Goal: Task Accomplishment & Management: Manage account settings

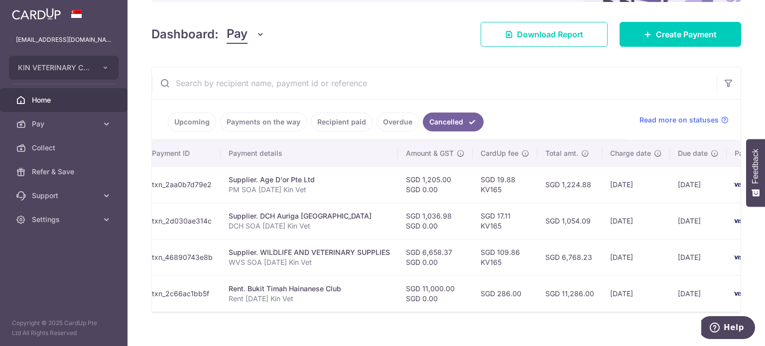
scroll to position [0, 188]
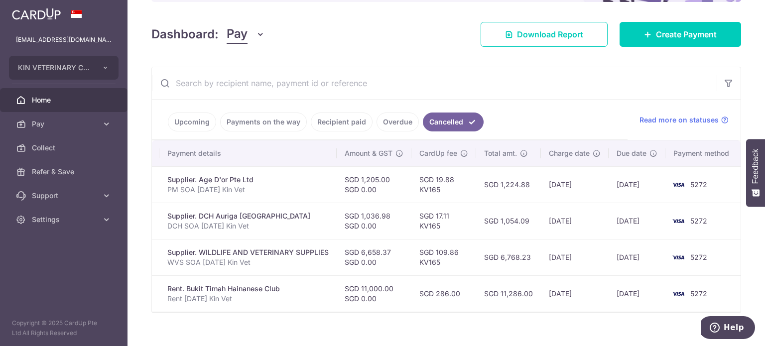
drag, startPoint x: 544, startPoint y: 292, endPoint x: 591, endPoint y: 292, distance: 47.3
click at [591, 292] on td "13/01/2026" at bounding box center [575, 294] width 68 height 36
click at [586, 295] on td "13/01/2026" at bounding box center [575, 294] width 68 height 36
drag, startPoint x: 462, startPoint y: 290, endPoint x: 423, endPoint y: 292, distance: 39.9
click at [423, 292] on td "SGD 286.00" at bounding box center [444, 294] width 65 height 36
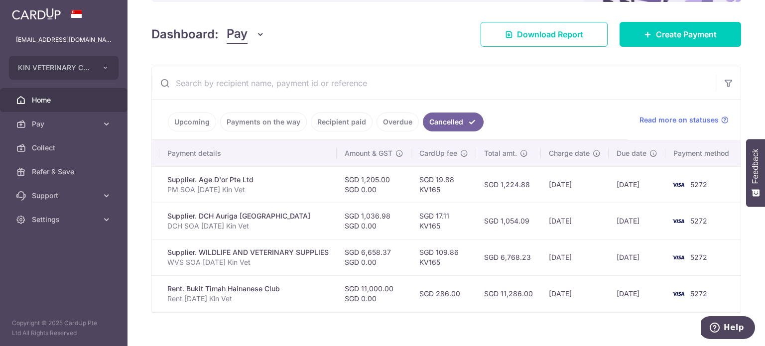
click at [553, 291] on td "13/01/2026" at bounding box center [575, 294] width 68 height 36
drag, startPoint x: 603, startPoint y: 293, endPoint x: 544, endPoint y: 293, distance: 59.3
click at [544, 293] on td "13/01/2026" at bounding box center [575, 294] width 68 height 36
click at [556, 292] on td "13/01/2026" at bounding box center [575, 294] width 68 height 36
drag, startPoint x: 464, startPoint y: 290, endPoint x: 414, endPoint y: 291, distance: 50.3
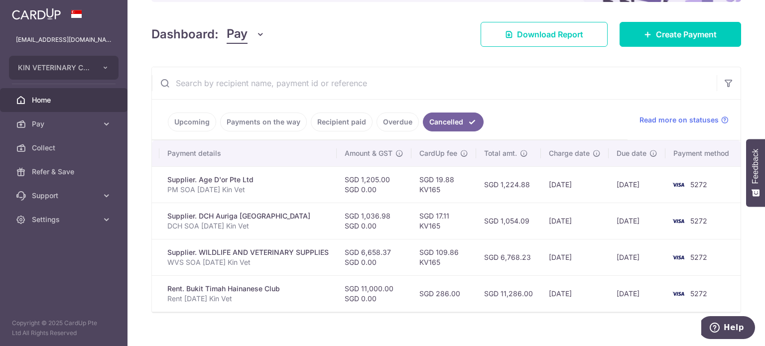
click at [414, 291] on td "SGD 286.00" at bounding box center [444, 294] width 65 height 36
click at [438, 291] on td "SGD 286.00" at bounding box center [444, 294] width 65 height 36
drag, startPoint x: 466, startPoint y: 291, endPoint x: 404, endPoint y: 293, distance: 61.8
click at [404, 293] on tr "Payment cancelled txn_2c66ac1bb5f Rent. Bukit Timah Hainanese Club Rent May 202…" at bounding box center [353, 294] width 778 height 36
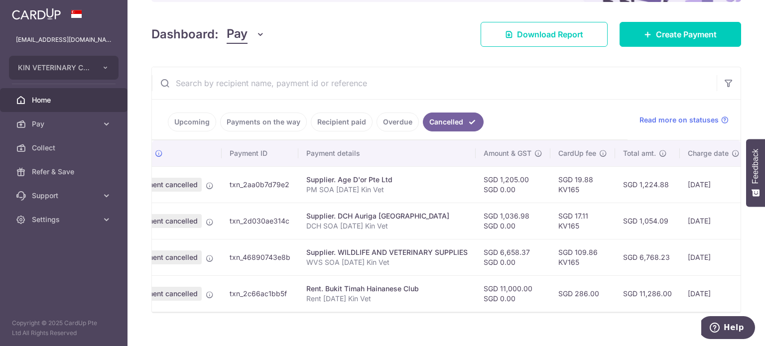
scroll to position [0, 12]
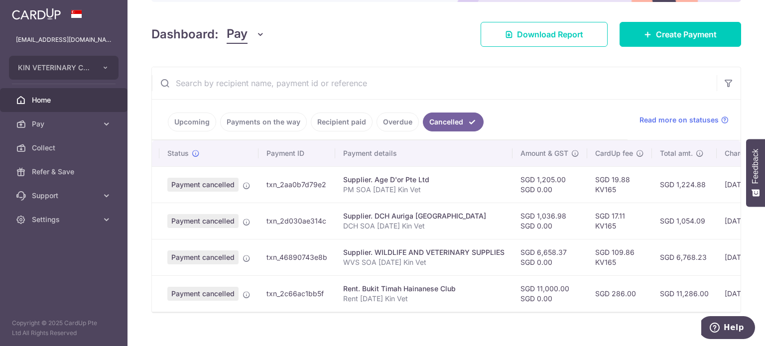
click at [407, 43] on div "Dashboard: Pay Pay Collect Download Report Create Payment" at bounding box center [446, 32] width 590 height 29
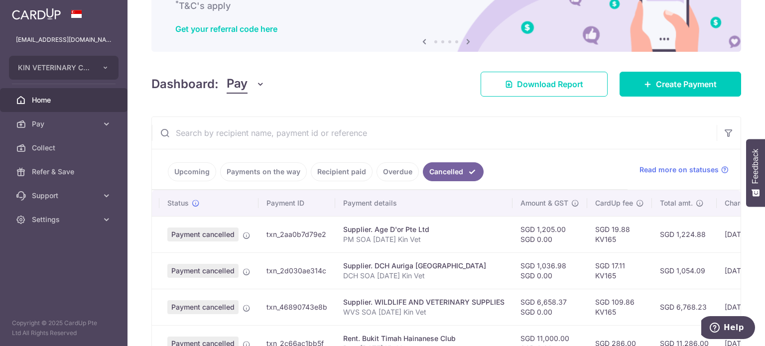
scroll to position [143, 0]
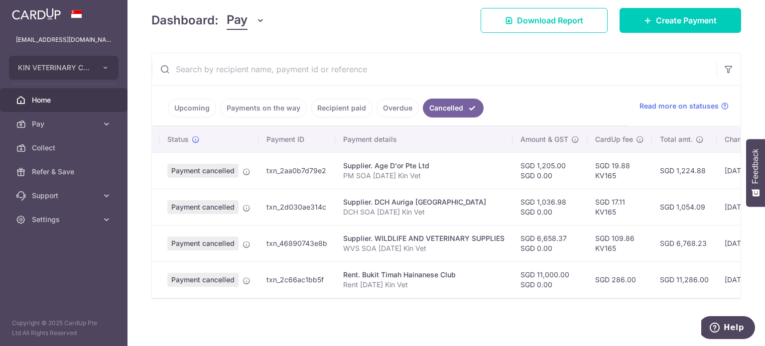
click at [55, 98] on span "Home" at bounding box center [65, 100] width 66 height 10
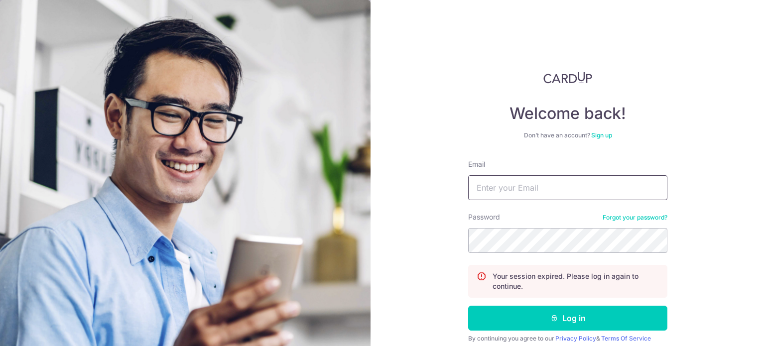
click at [566, 183] on input "Email" at bounding box center [567, 187] width 199 height 25
type input "[EMAIL_ADDRESS][DOMAIN_NAME]"
click at [468, 306] on button "Log in" at bounding box center [567, 318] width 199 height 25
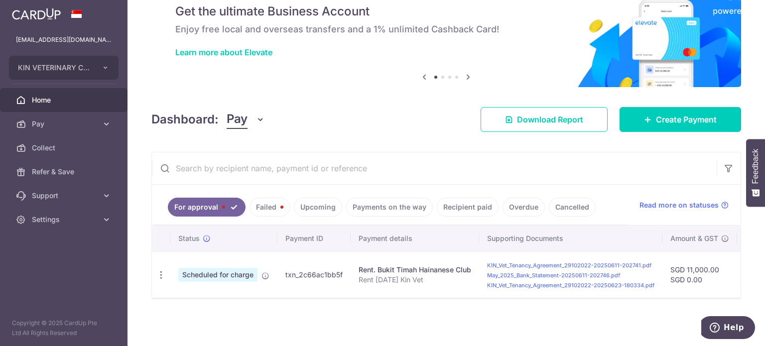
click at [277, 202] on link "Failed" at bounding box center [270, 207] width 40 height 19
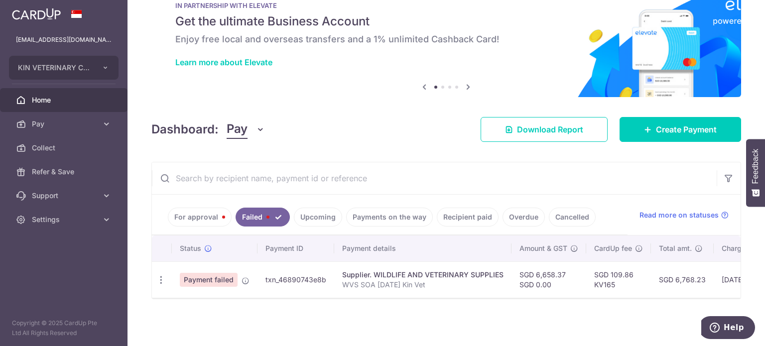
scroll to position [34, 0]
click at [210, 217] on link "For approval" at bounding box center [200, 217] width 64 height 19
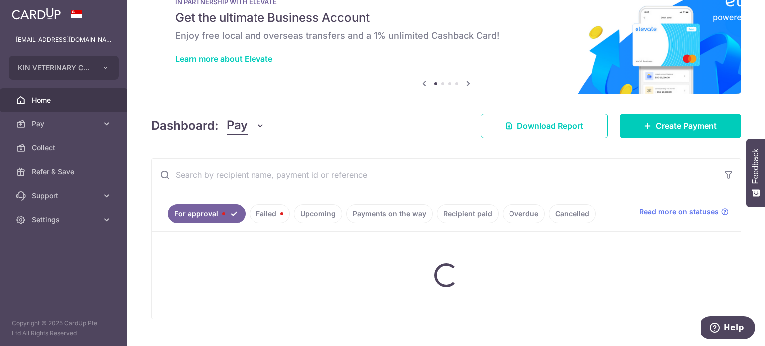
scroll to position [44, 0]
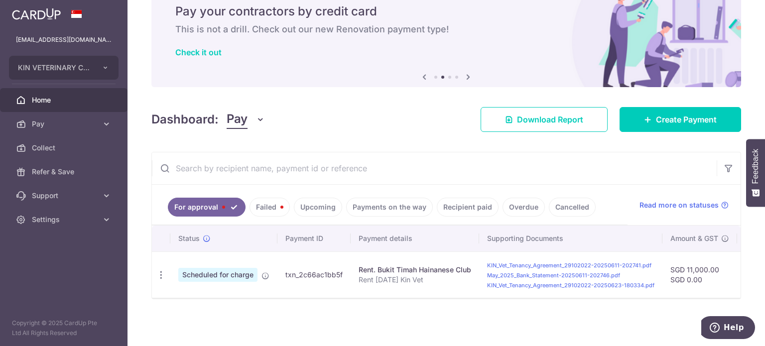
click at [576, 207] on link "Cancelled" at bounding box center [572, 207] width 47 height 19
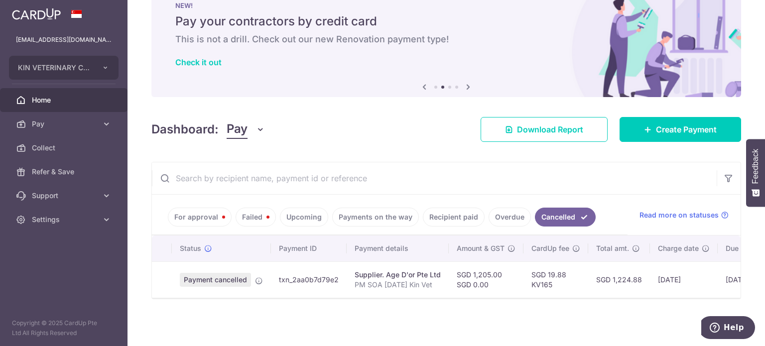
scroll to position [34, 0]
click at [269, 212] on link "Failed" at bounding box center [256, 217] width 40 height 19
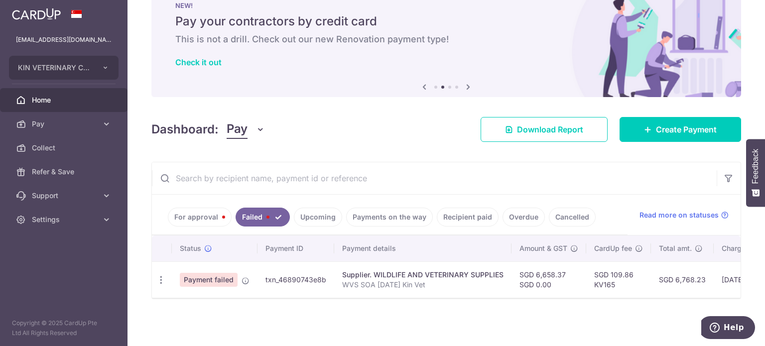
click at [300, 211] on link "Upcoming" at bounding box center [318, 217] width 48 height 19
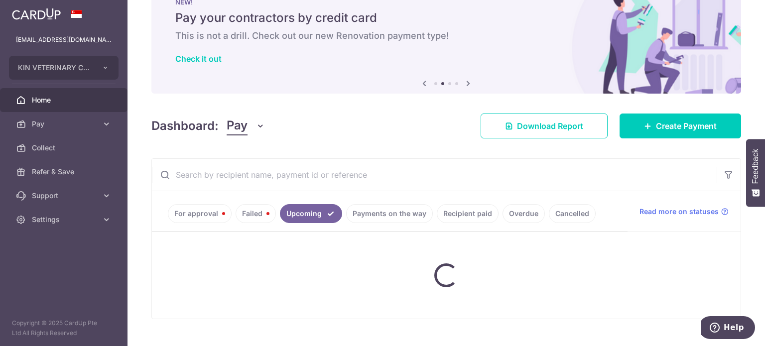
scroll to position [44, 0]
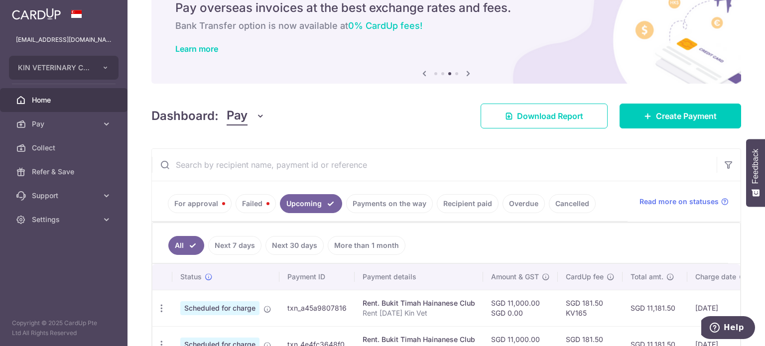
click at [201, 204] on link "For approval" at bounding box center [200, 203] width 64 height 19
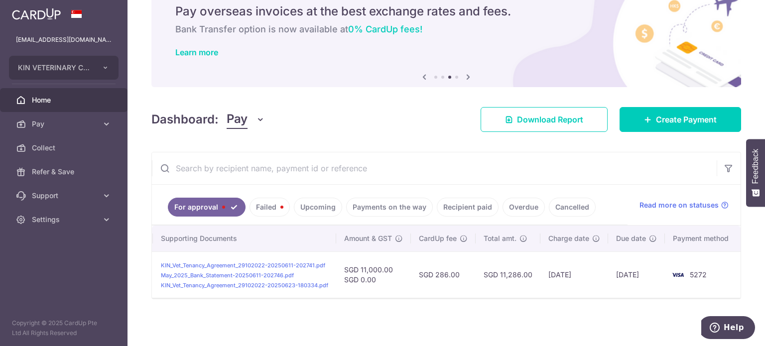
scroll to position [0, 0]
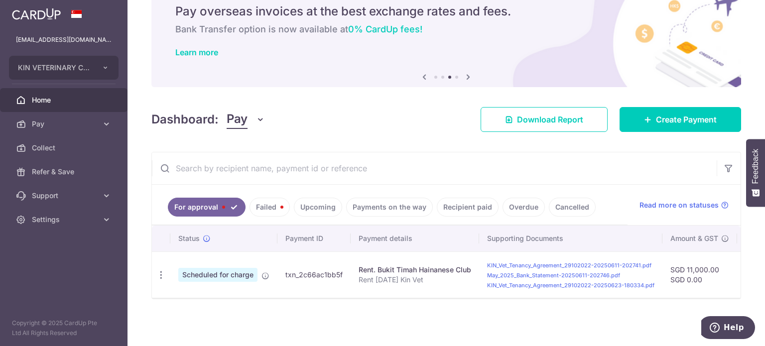
click at [267, 205] on link "Failed" at bounding box center [270, 207] width 40 height 19
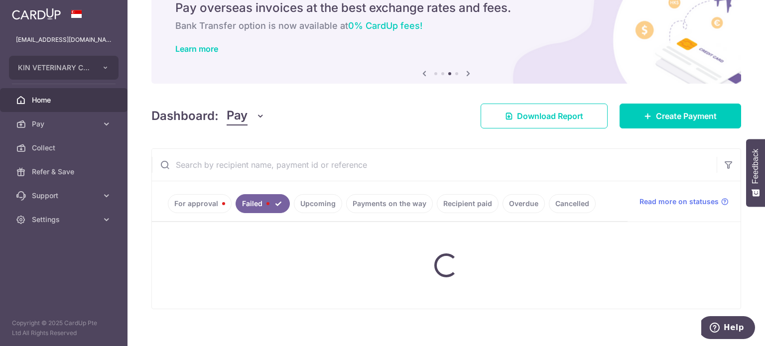
scroll to position [34, 0]
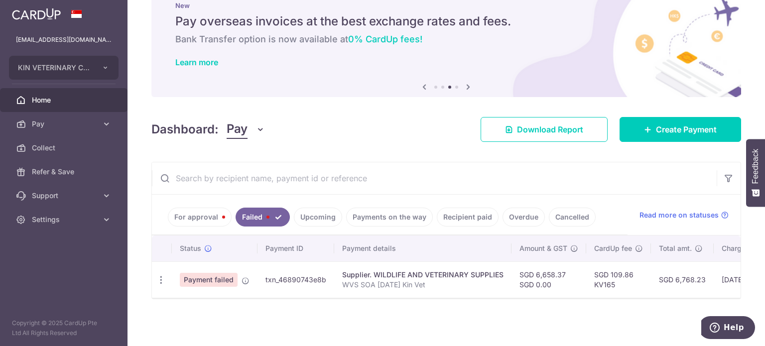
click at [315, 208] on link "Upcoming" at bounding box center [318, 217] width 48 height 19
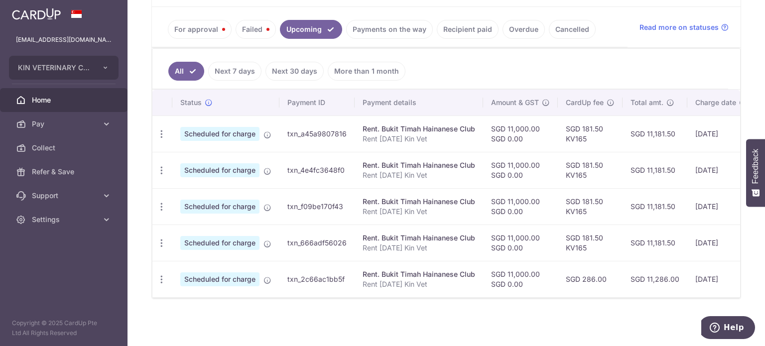
scroll to position [221, 0]
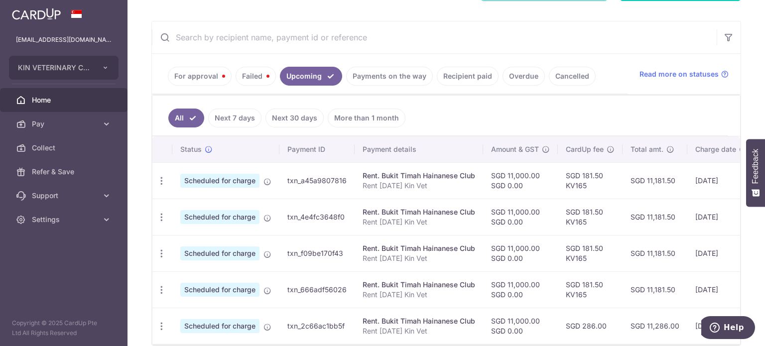
click at [397, 77] on link "Payments on the way" at bounding box center [389, 76] width 87 height 19
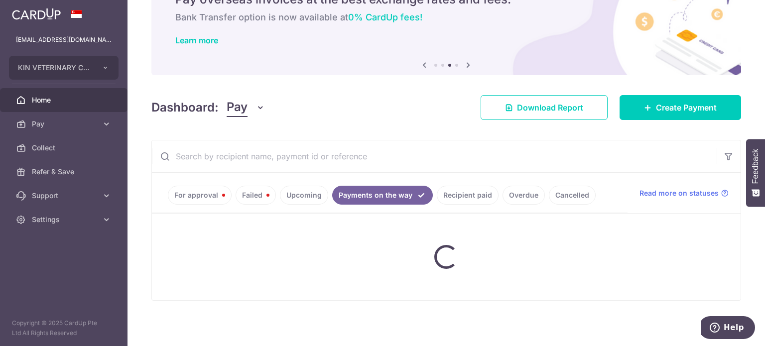
scroll to position [34, 0]
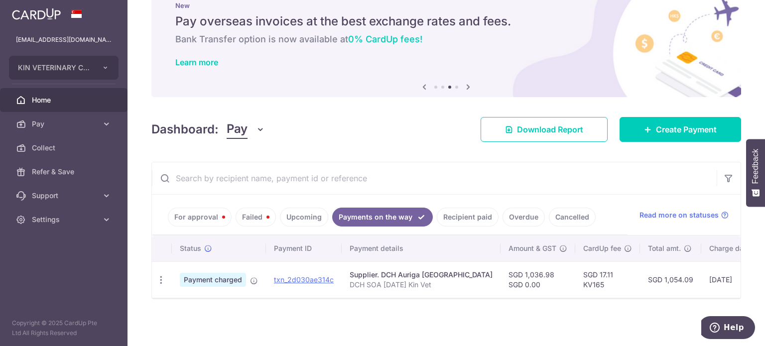
click at [265, 209] on link "Failed" at bounding box center [256, 217] width 40 height 19
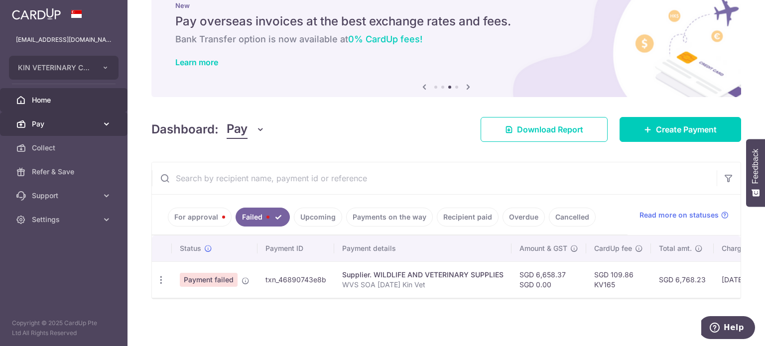
click at [64, 130] on link "Pay" at bounding box center [64, 124] width 128 height 24
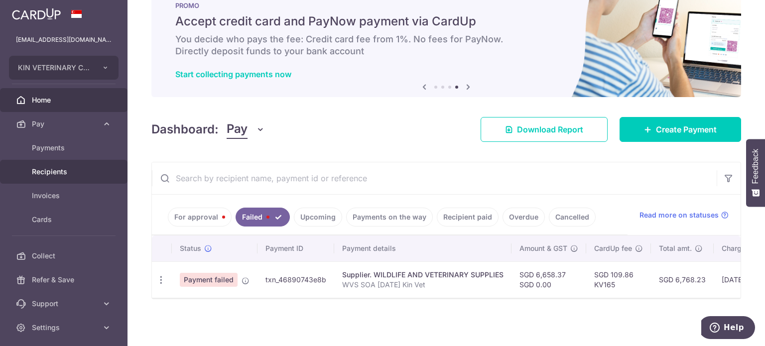
click at [74, 169] on span "Recipients" at bounding box center [65, 172] width 66 height 10
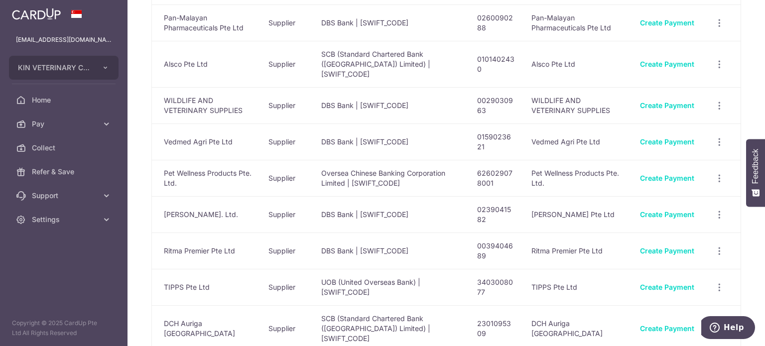
scroll to position [659, 0]
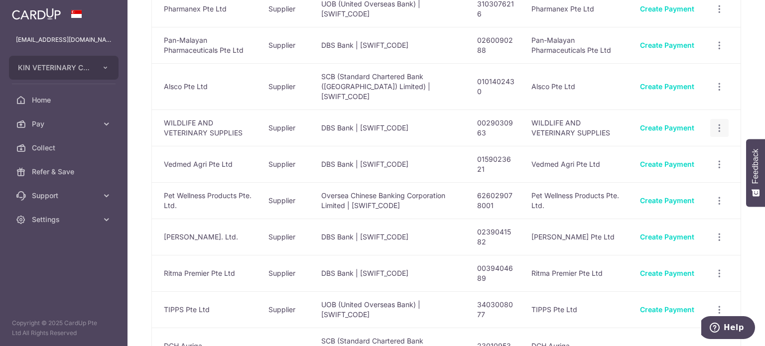
click at [718, 123] on icon "button" at bounding box center [719, 128] width 10 height 10
click at [693, 149] on span "View/Edit" at bounding box center [687, 155] width 68 height 12
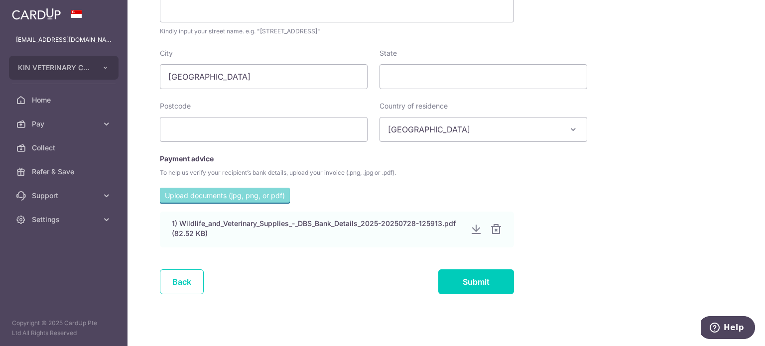
scroll to position [442, 0]
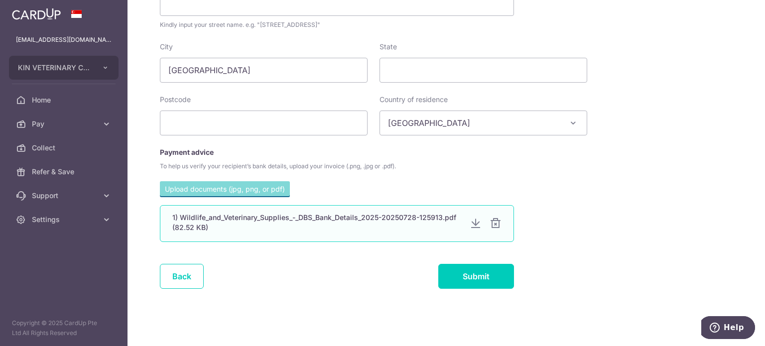
click at [471, 224] on div at bounding box center [476, 224] width 12 height 12
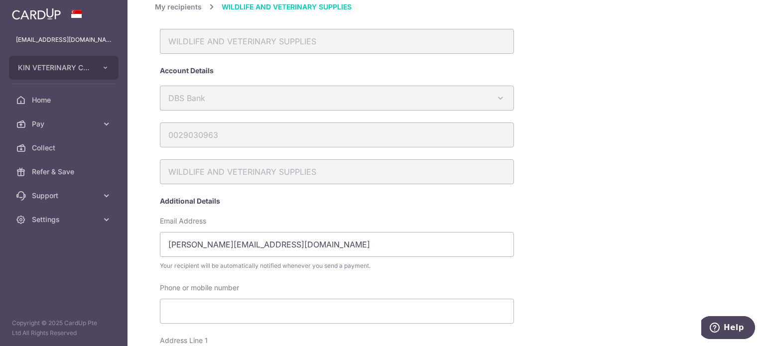
scroll to position [0, 0]
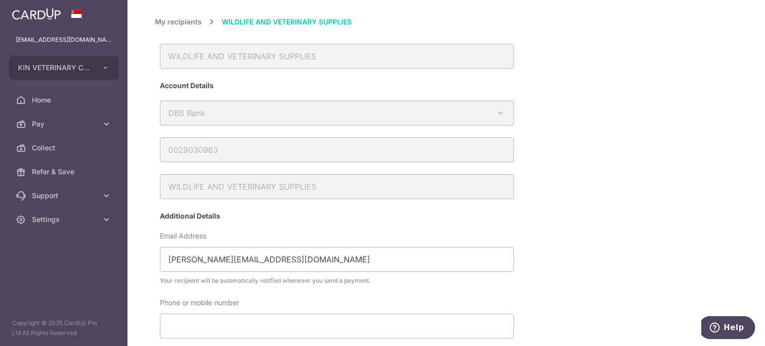
click at [185, 21] on link "My recipients" at bounding box center [178, 22] width 47 height 12
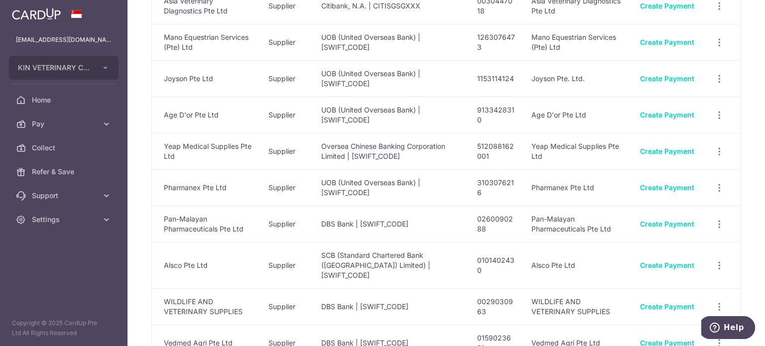
scroll to position [498, 0]
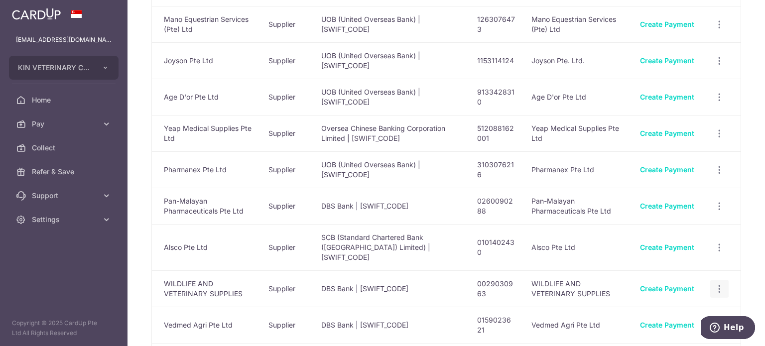
click at [714, 284] on icon "button" at bounding box center [719, 289] width 10 height 10
click at [688, 310] on span "View/Edit" at bounding box center [687, 316] width 68 height 12
